Goal: Task Accomplishment & Management: Use online tool/utility

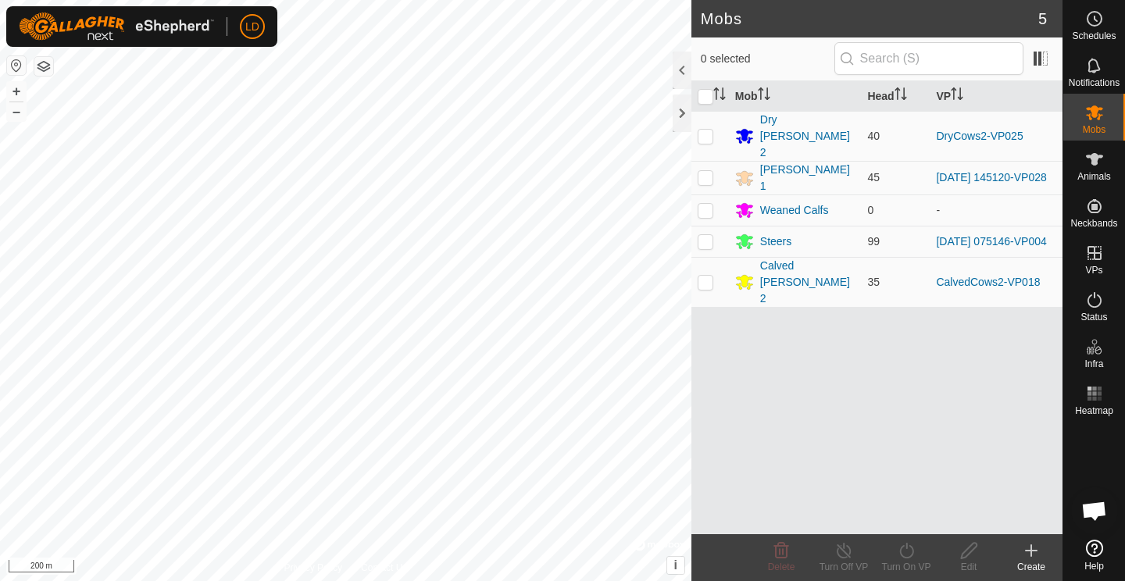
click at [1025, 548] on icon at bounding box center [1031, 550] width 19 height 19
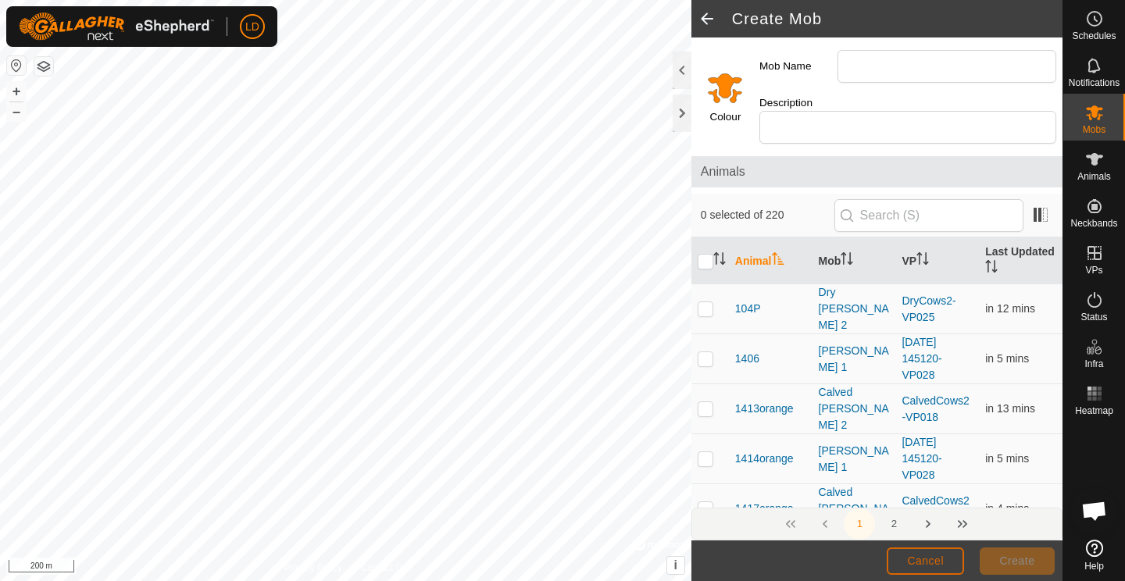
click at [929, 561] on span "Cancel" at bounding box center [925, 560] width 37 height 12
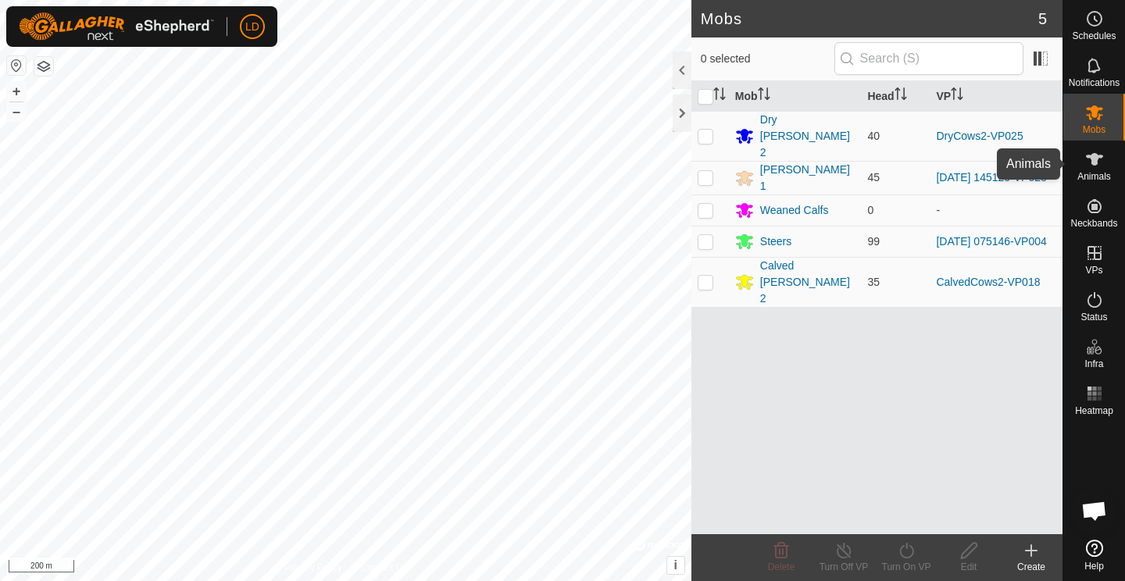
click at [1099, 168] on icon at bounding box center [1094, 159] width 19 height 19
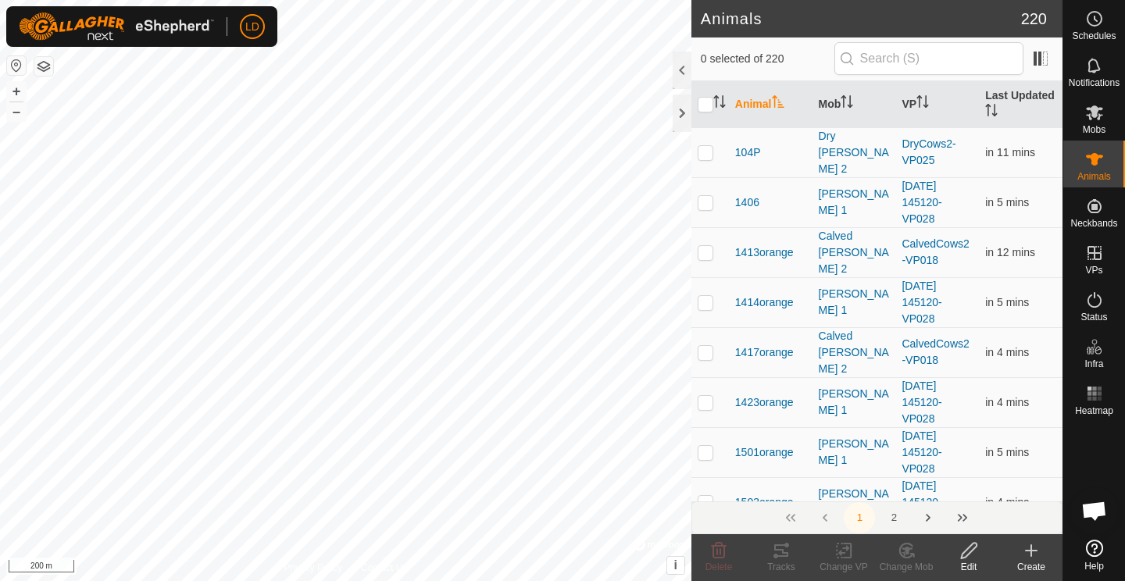
click at [1027, 551] on icon at bounding box center [1030, 551] width 11 height 0
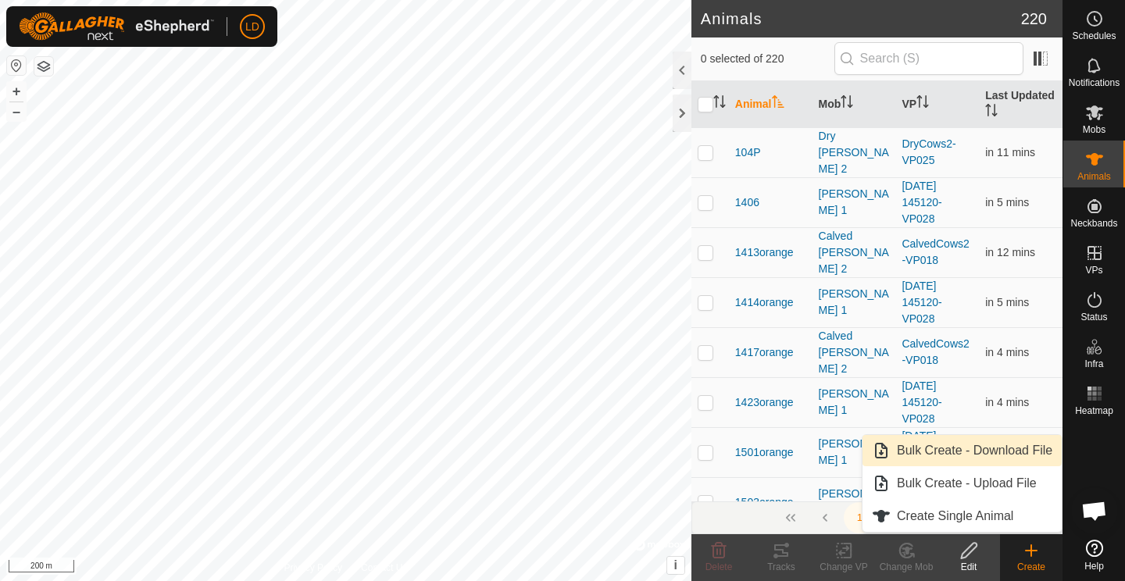
click at [982, 448] on link "Bulk Create - Download File" at bounding box center [961, 450] width 199 height 31
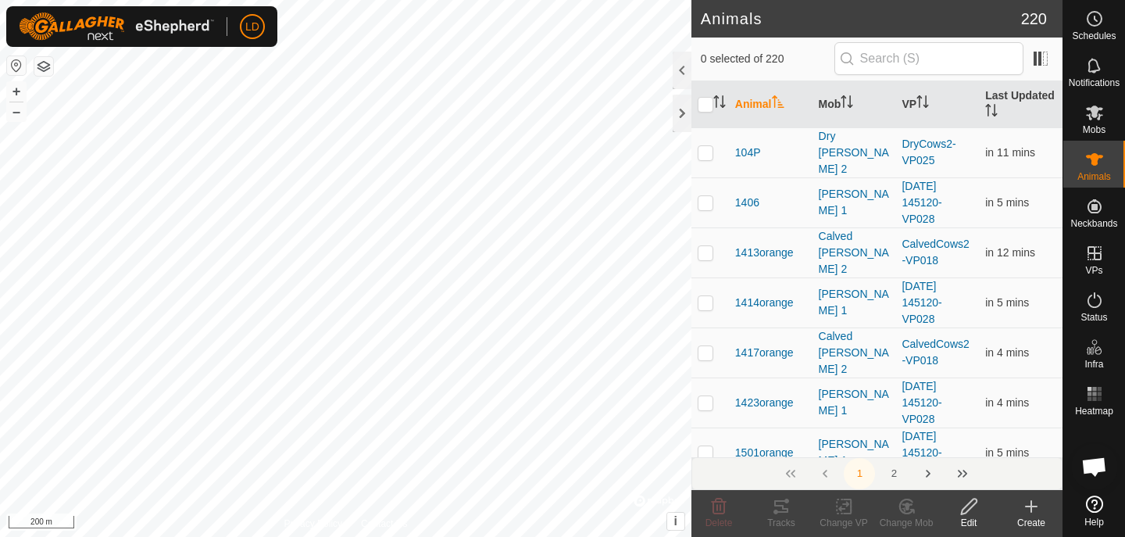
click at [1033, 508] on icon at bounding box center [1031, 506] width 19 height 19
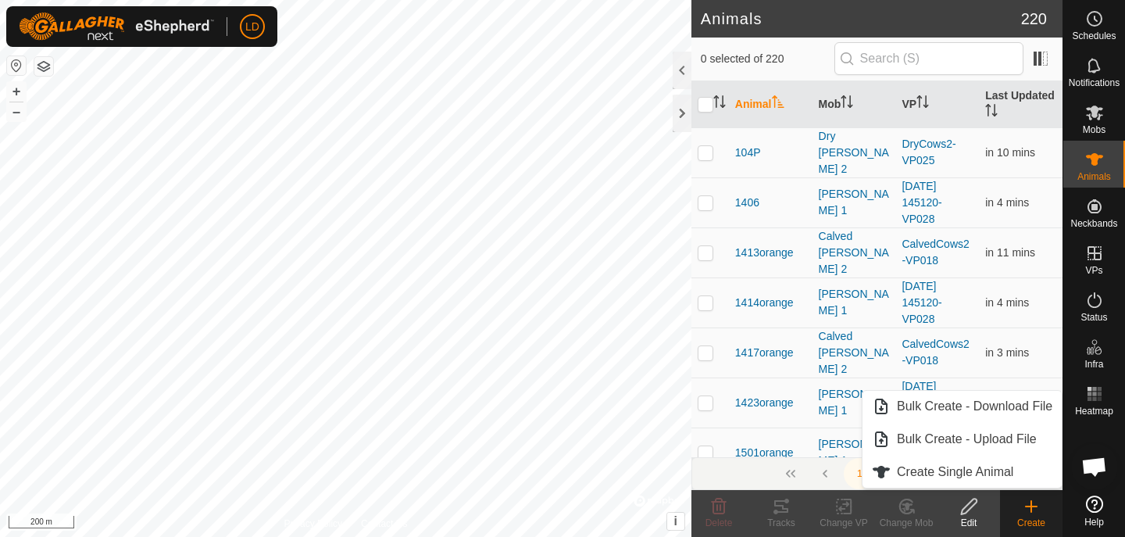
click at [1033, 508] on icon at bounding box center [1031, 506] width 19 height 19
click at [1027, 509] on icon at bounding box center [1031, 506] width 19 height 19
click at [1095, 166] on icon at bounding box center [1094, 159] width 19 height 19
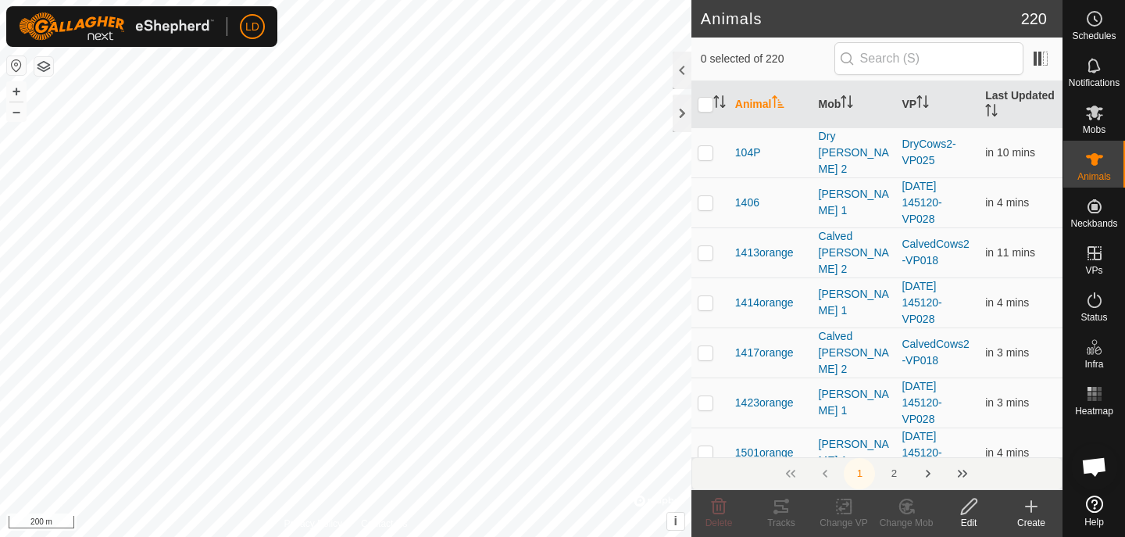
click at [1050, 511] on create-svg-icon at bounding box center [1031, 506] width 62 height 19
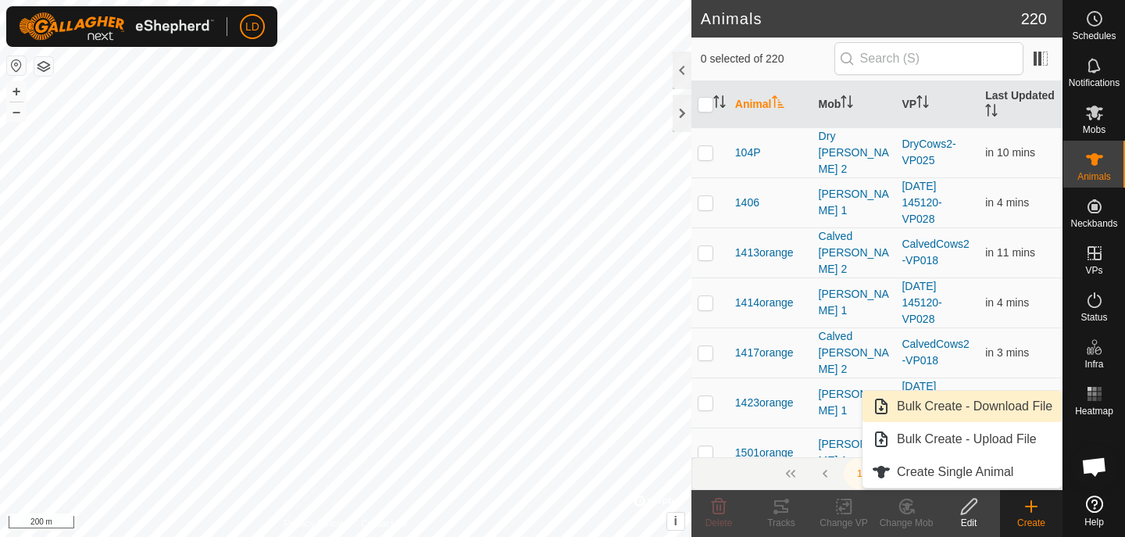
click at [1007, 408] on link "Bulk Create - Download File" at bounding box center [961, 405] width 199 height 31
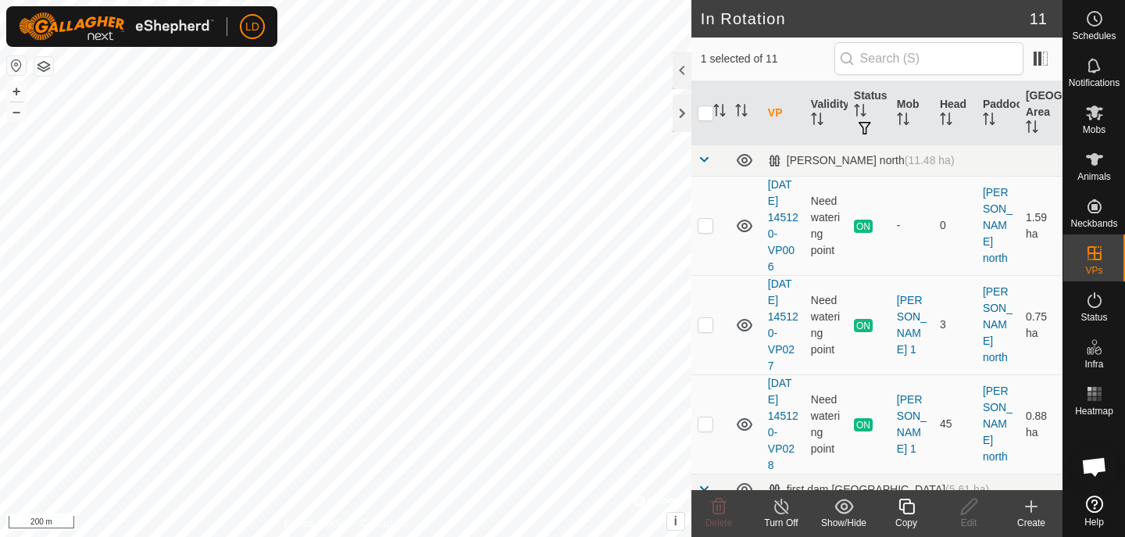
click at [1024, 503] on icon at bounding box center [1031, 506] width 19 height 19
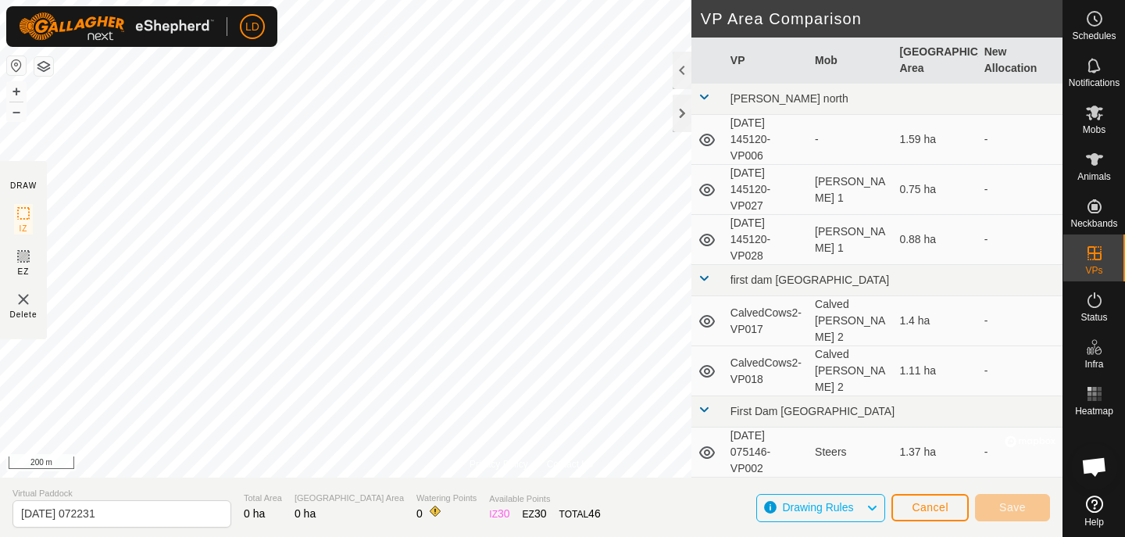
click at [1100, 174] on span "Animals" at bounding box center [1094, 176] width 34 height 9
click at [1097, 168] on icon at bounding box center [1094, 159] width 19 height 19
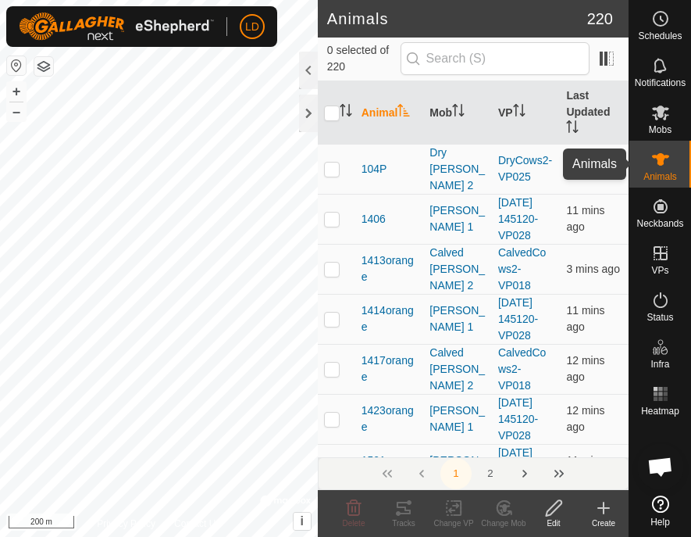
click at [661, 162] on icon at bounding box center [660, 159] width 17 height 12
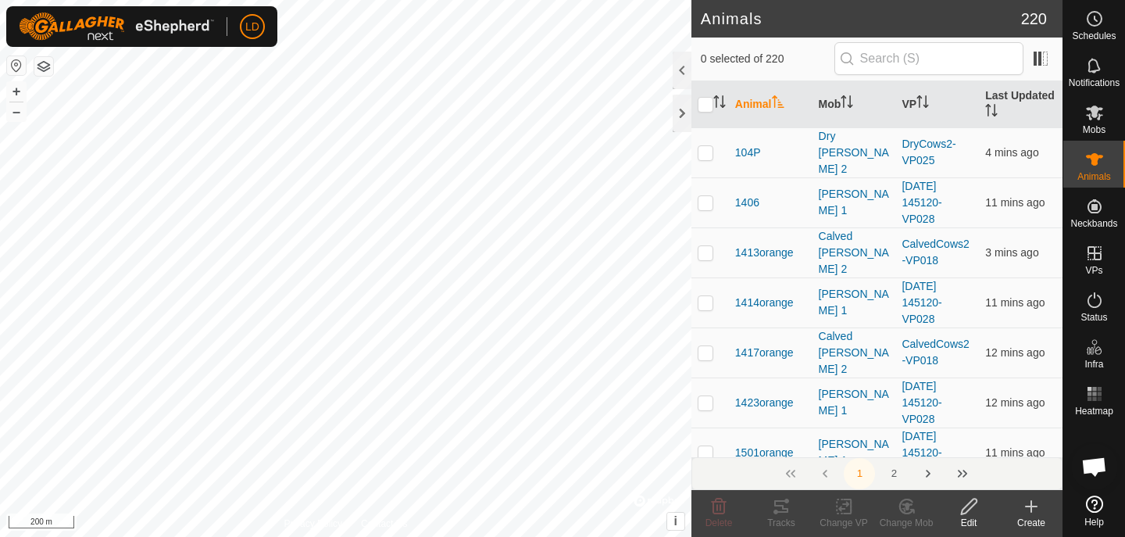
click at [1031, 501] on icon at bounding box center [1031, 506] width 0 height 11
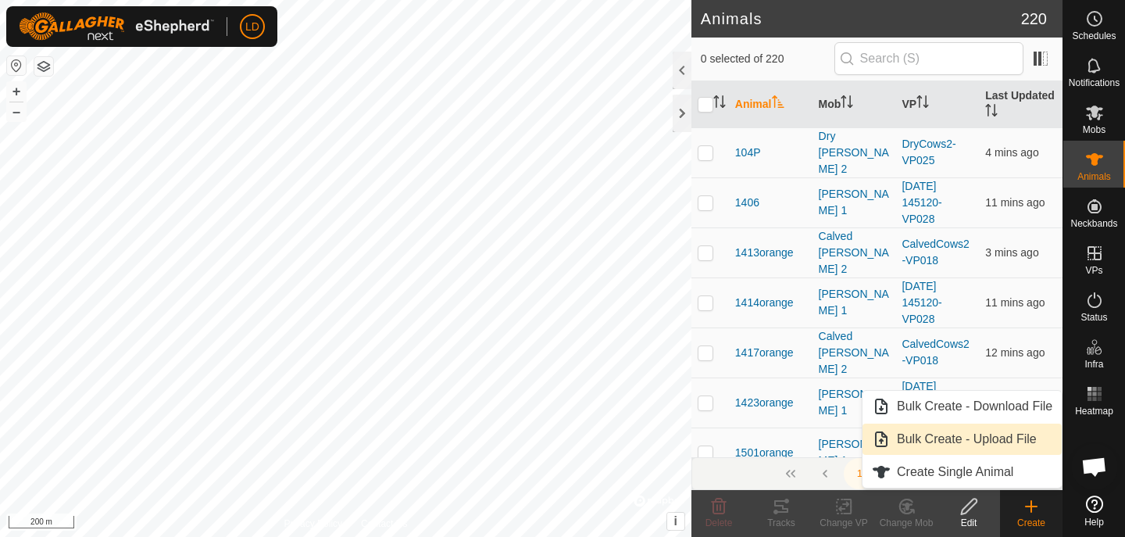
click at [995, 437] on link "Bulk Create - Upload File" at bounding box center [961, 438] width 199 height 31
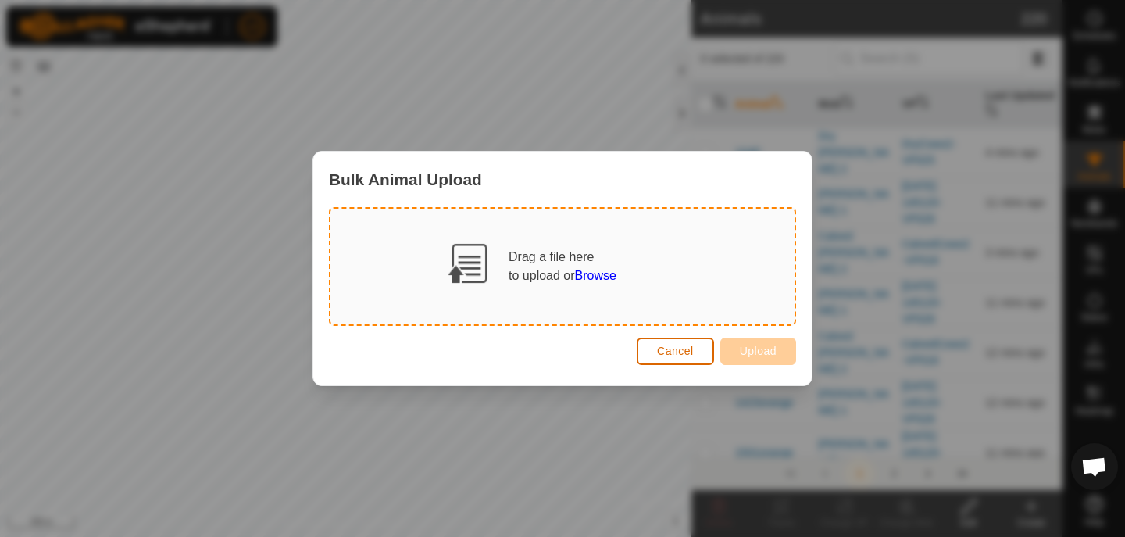
click at [669, 355] on span "Cancel" at bounding box center [675, 350] width 37 height 12
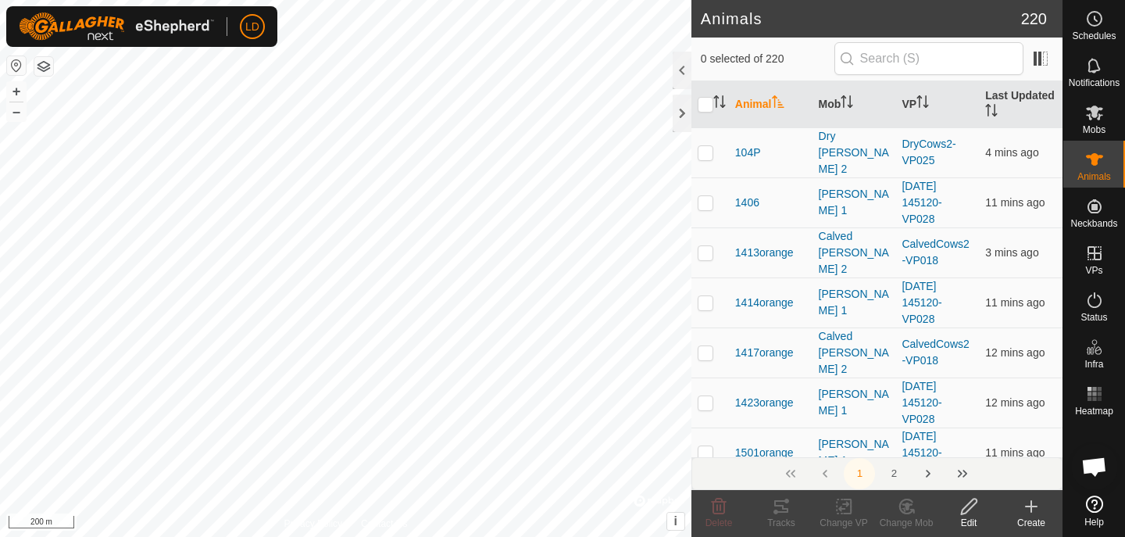
click at [1029, 514] on icon at bounding box center [1031, 506] width 19 height 19
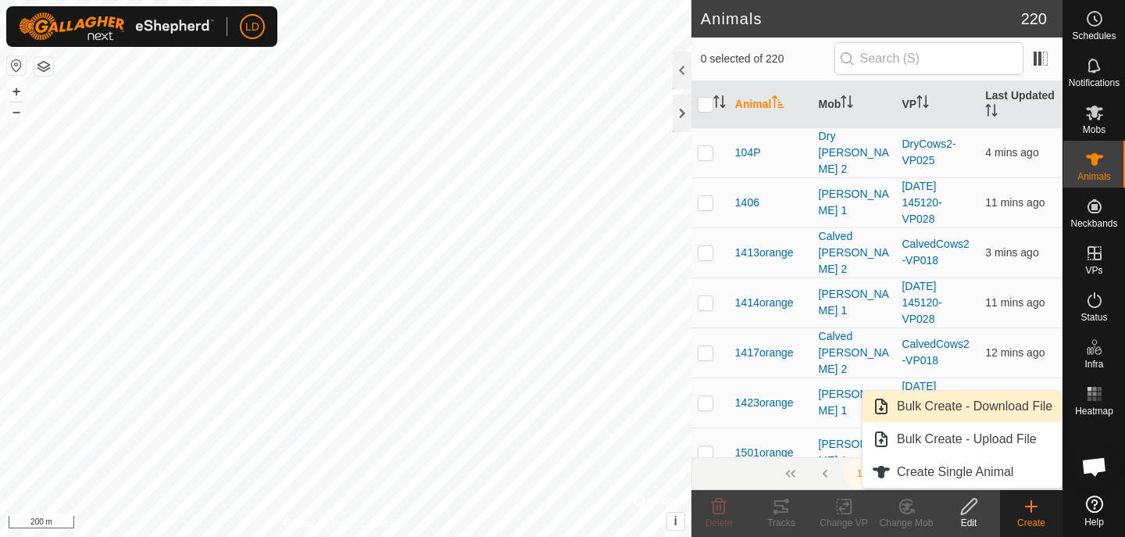
click at [985, 412] on link "Bulk Create - Download File" at bounding box center [961, 405] width 199 height 31
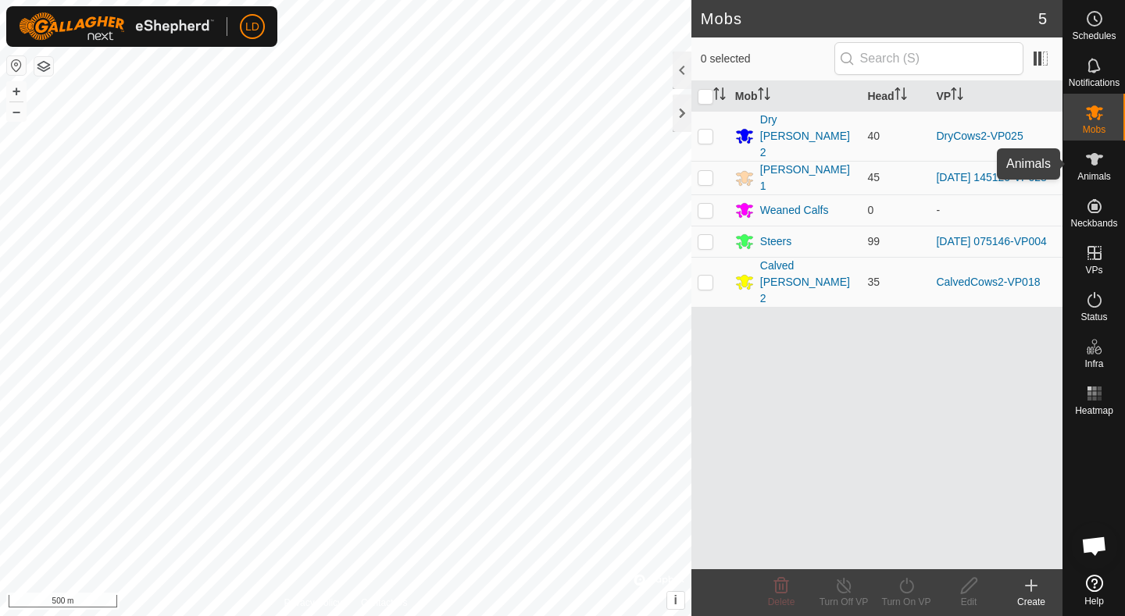
click at [1094, 167] on icon at bounding box center [1094, 159] width 19 height 19
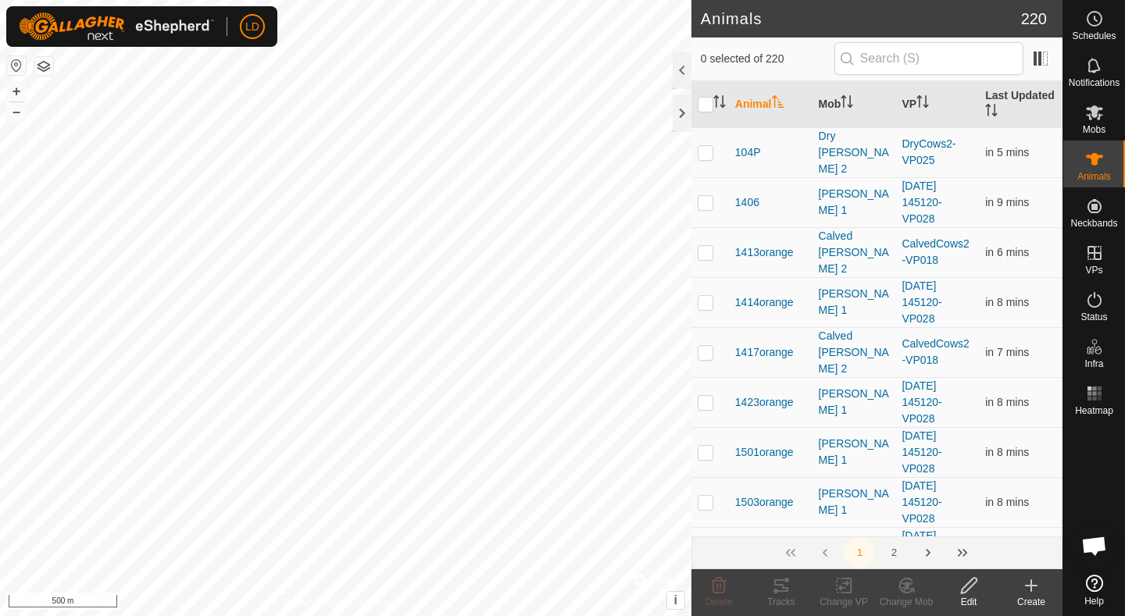
click at [1035, 597] on div "Create" at bounding box center [1031, 602] width 62 height 14
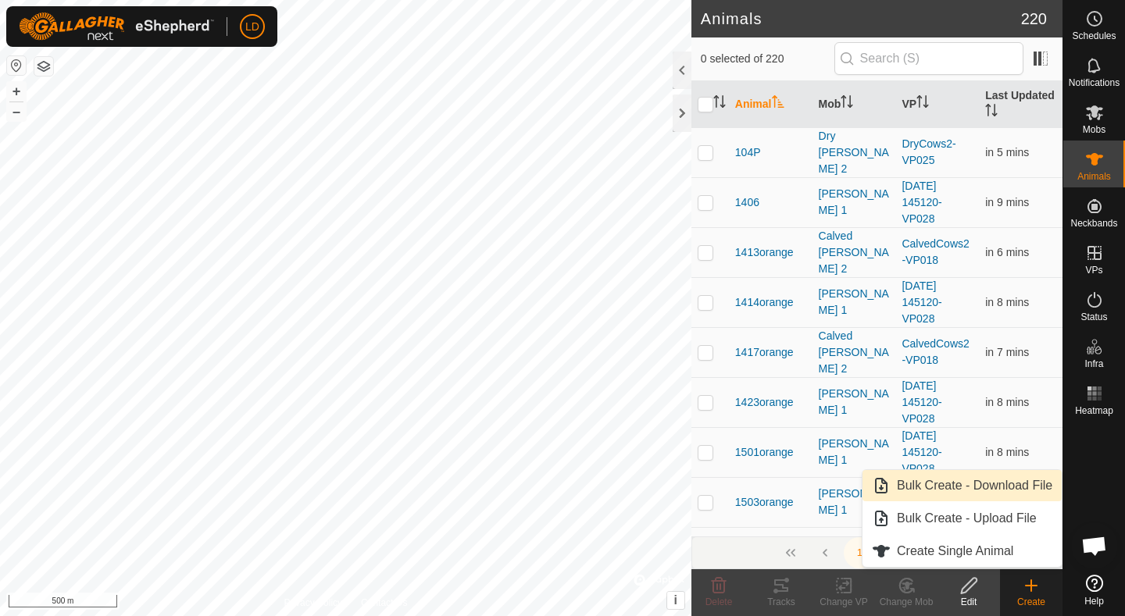
click at [968, 486] on link "Bulk Create - Download File" at bounding box center [961, 485] width 199 height 31
